Goal: Information Seeking & Learning: Learn about a topic

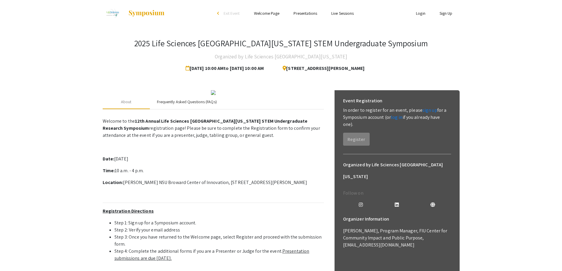
click at [191, 105] on div "Frequently Asked Questions (FAQs)" at bounding box center [187, 102] width 60 height 6
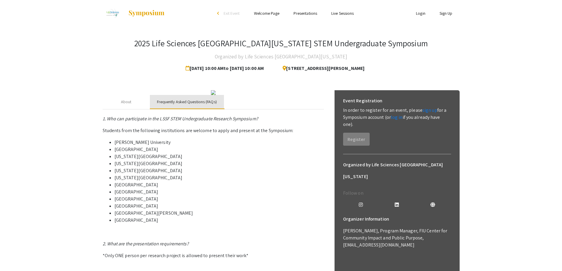
click at [191, 105] on div "Frequently Asked Questions (FAQs)" at bounding box center [187, 102] width 60 height 6
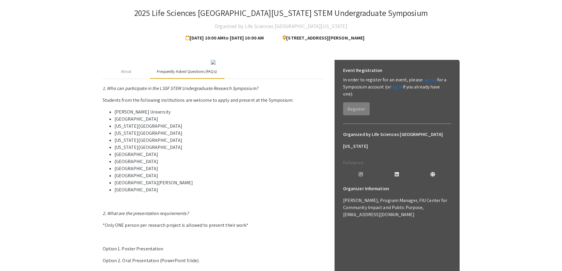
scroll to position [59, 0]
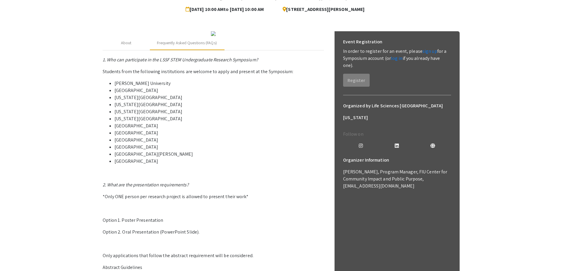
click at [189, 219] on p "1. Who can participate in the LSSF STEM Undergraduate Research Symposium? Stude…" at bounding box center [213, 228] width 221 height 345
click at [141, 115] on li "[US_STATE][GEOGRAPHIC_DATA]" at bounding box center [218, 111] width 209 height 7
click at [178, 130] on li "[GEOGRAPHIC_DATA]" at bounding box center [218, 125] width 209 height 7
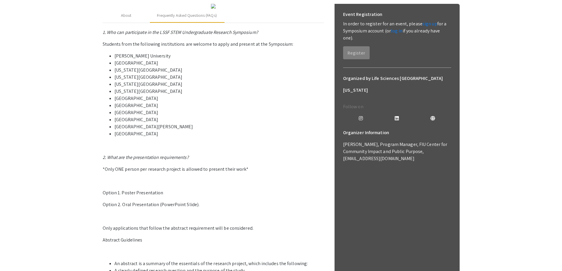
scroll to position [147, 0]
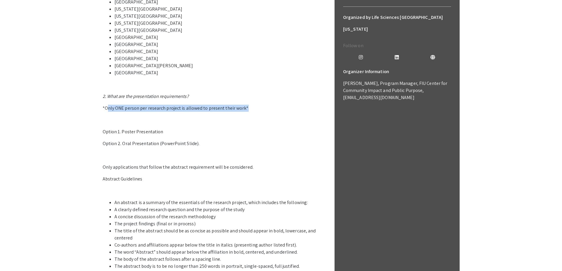
drag, startPoint x: 106, startPoint y: 161, endPoint x: 243, endPoint y: 155, distance: 137.3
click at [243, 155] on p "1. Who can participate in the LSSF STEM Undergraduate Research Symposium? Stude…" at bounding box center [213, 140] width 221 height 345
click at [221, 124] on p at bounding box center [213, 120] width 221 height 7
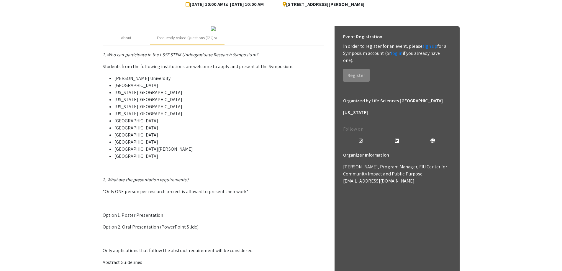
scroll to position [59, 0]
